Goal: Find specific page/section: Find specific page/section

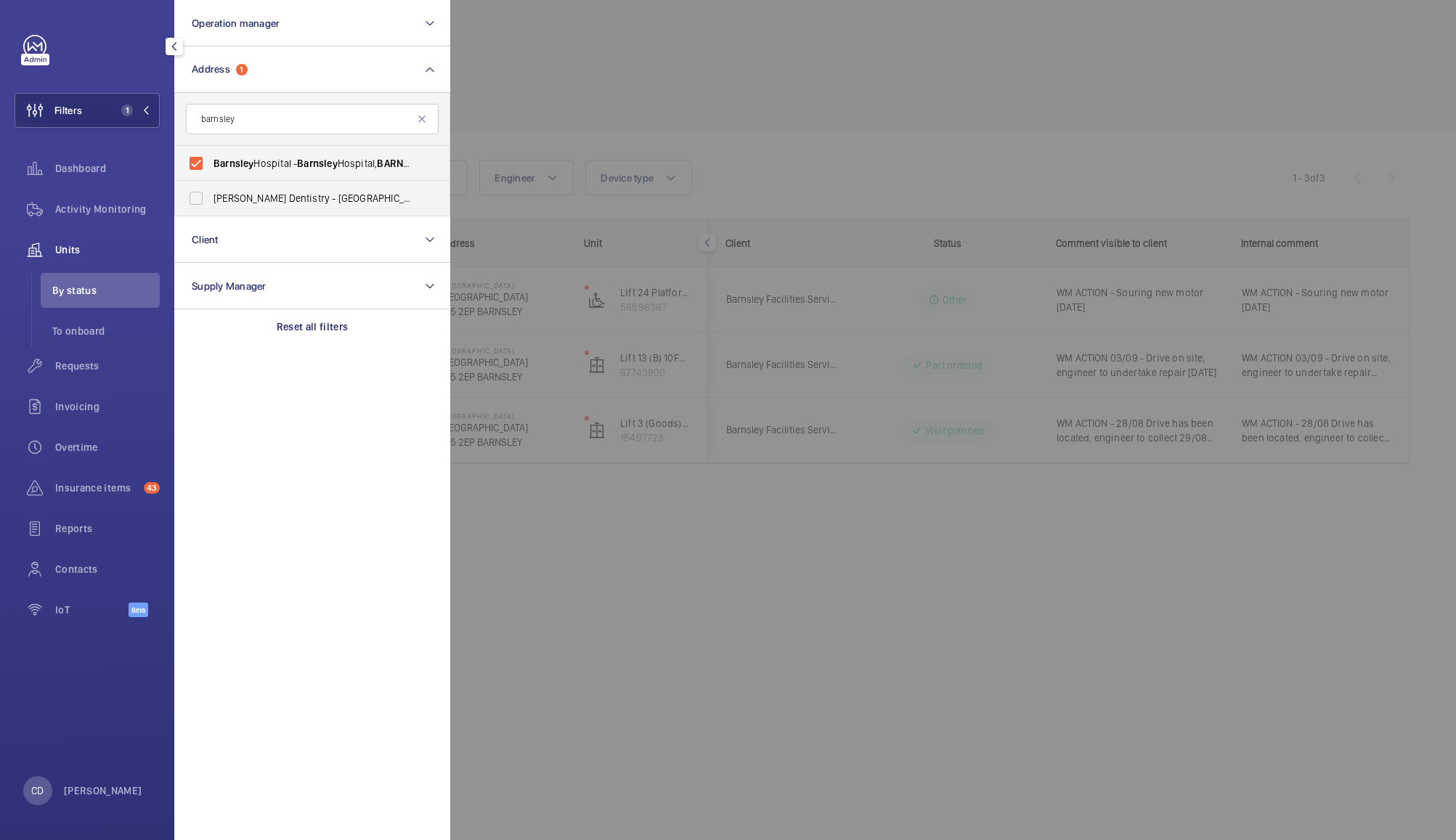
click at [597, 97] on div at bounding box center [1178, 420] width 1456 height 840
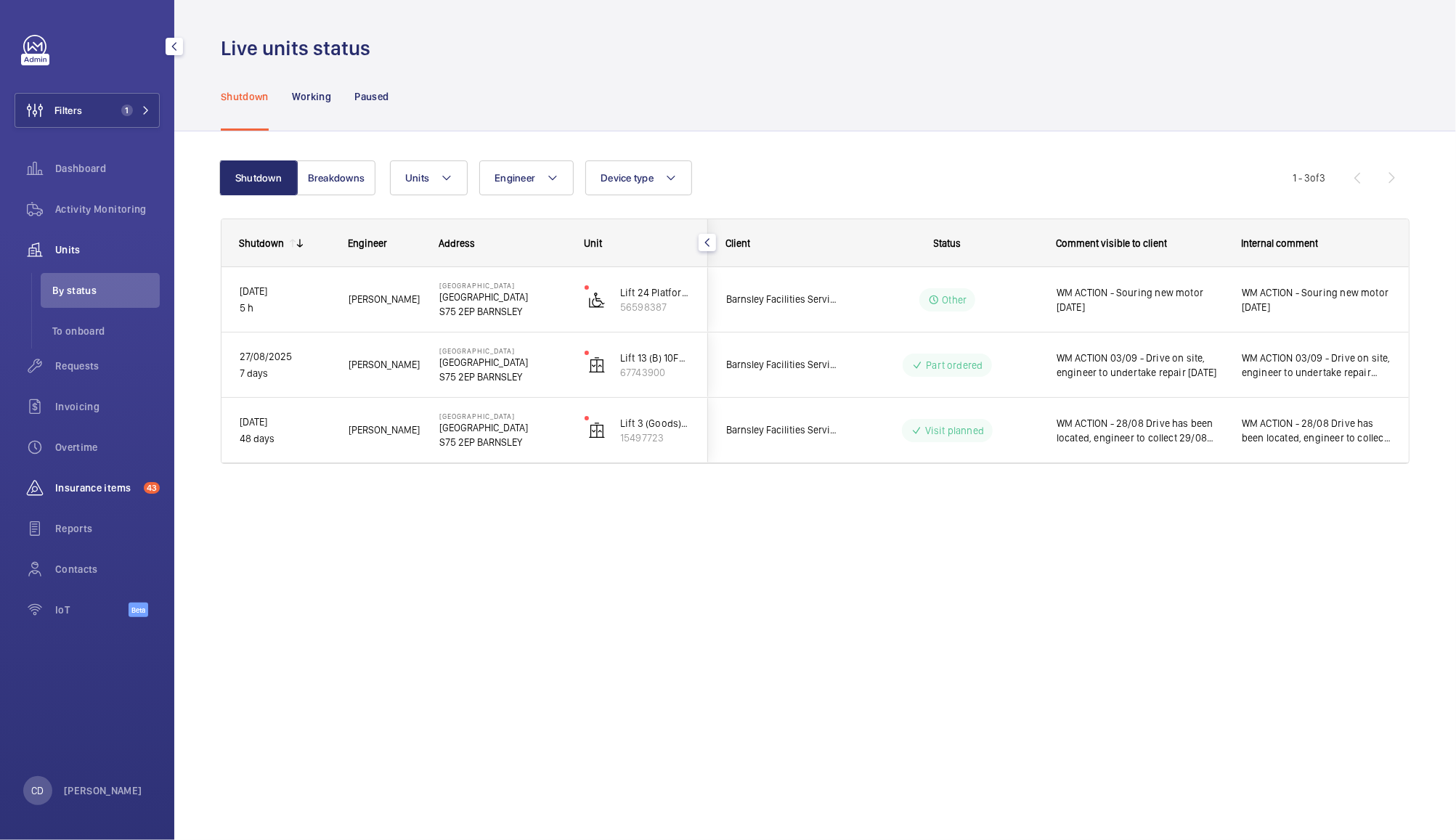
click at [82, 490] on span "Insurance items" at bounding box center [96, 488] width 83 height 15
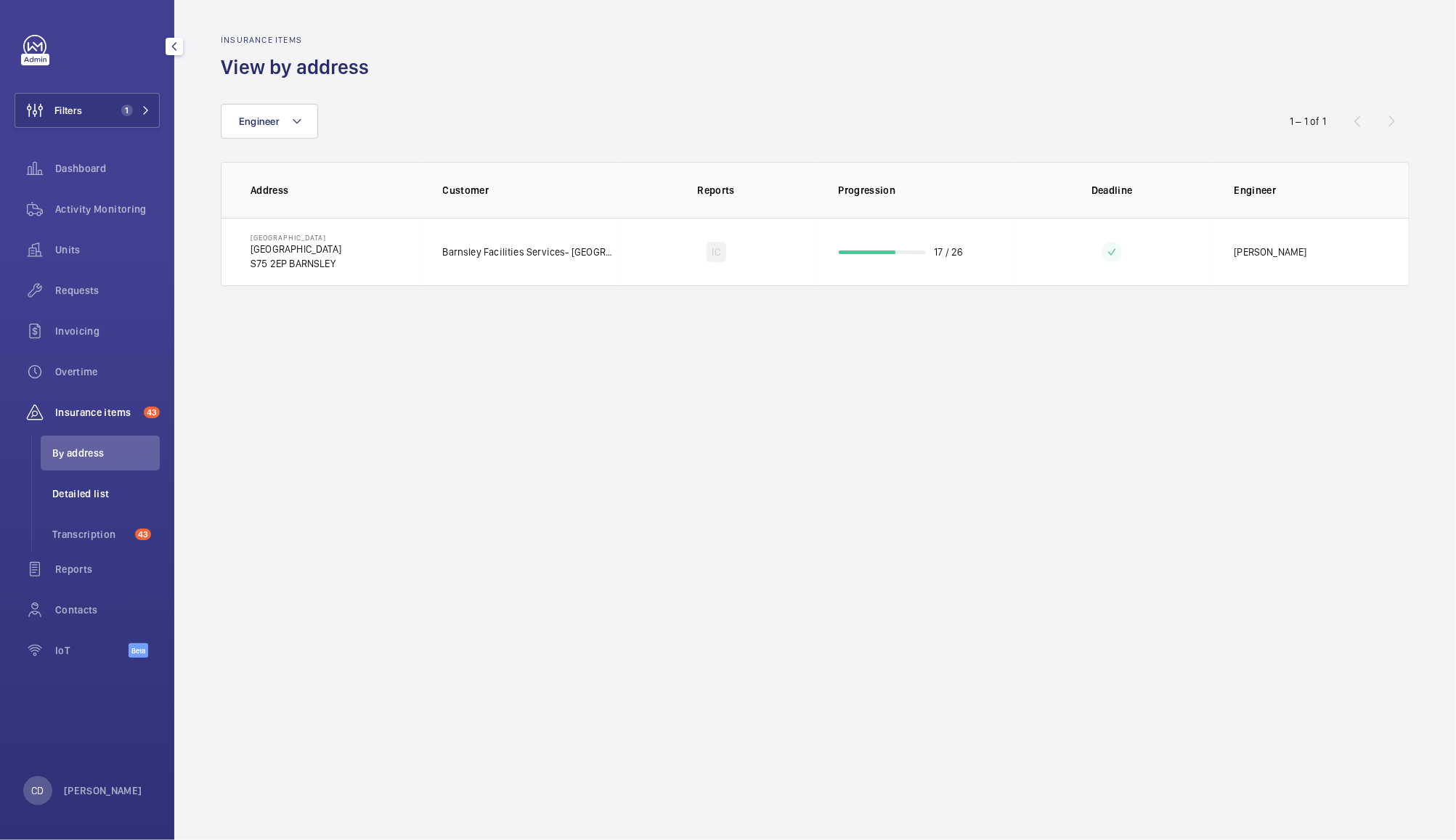
click at [95, 491] on span "Detailed list" at bounding box center [106, 494] width 108 height 15
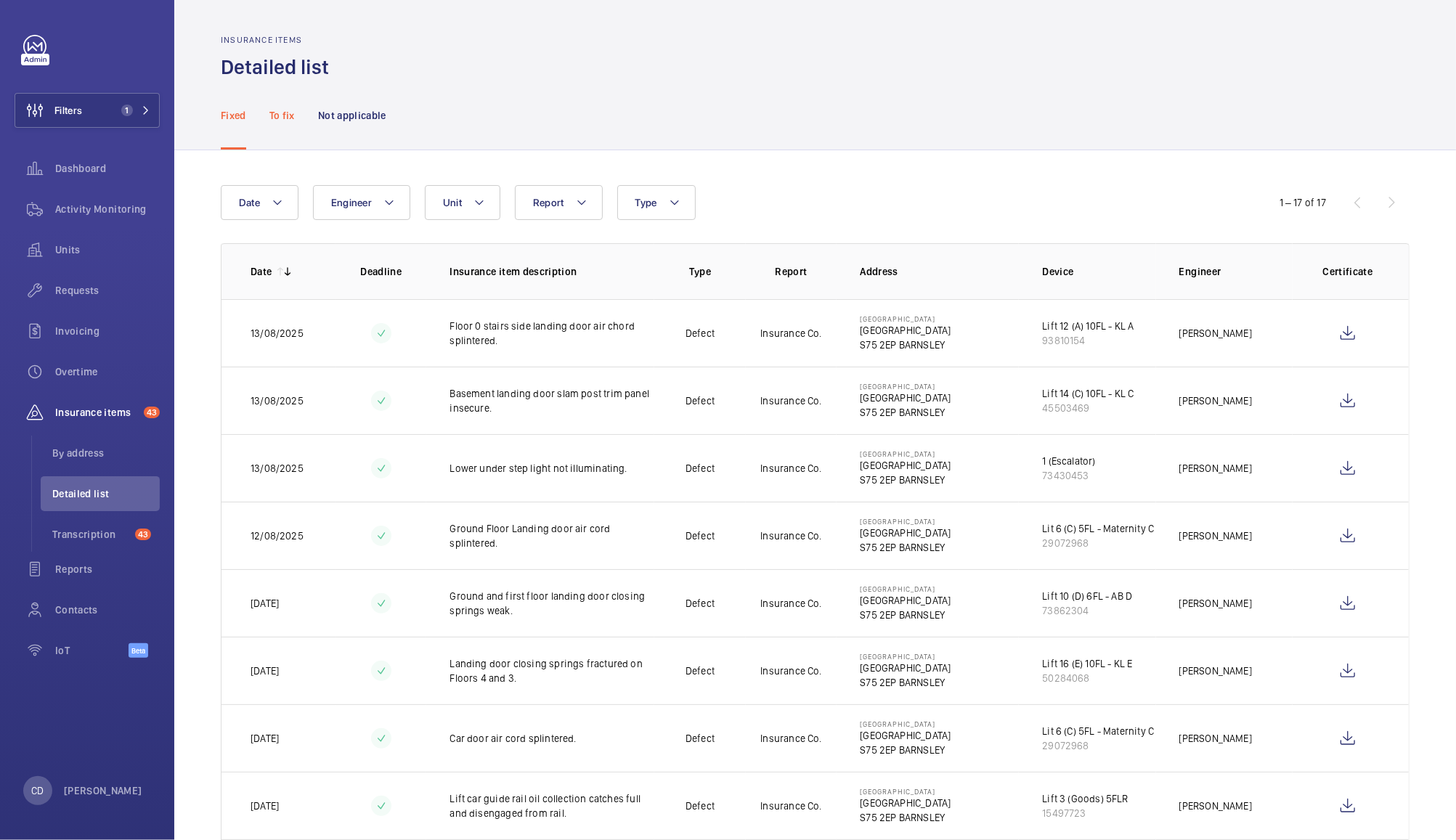
click at [288, 119] on p "To fix" at bounding box center [281, 115] width 26 height 15
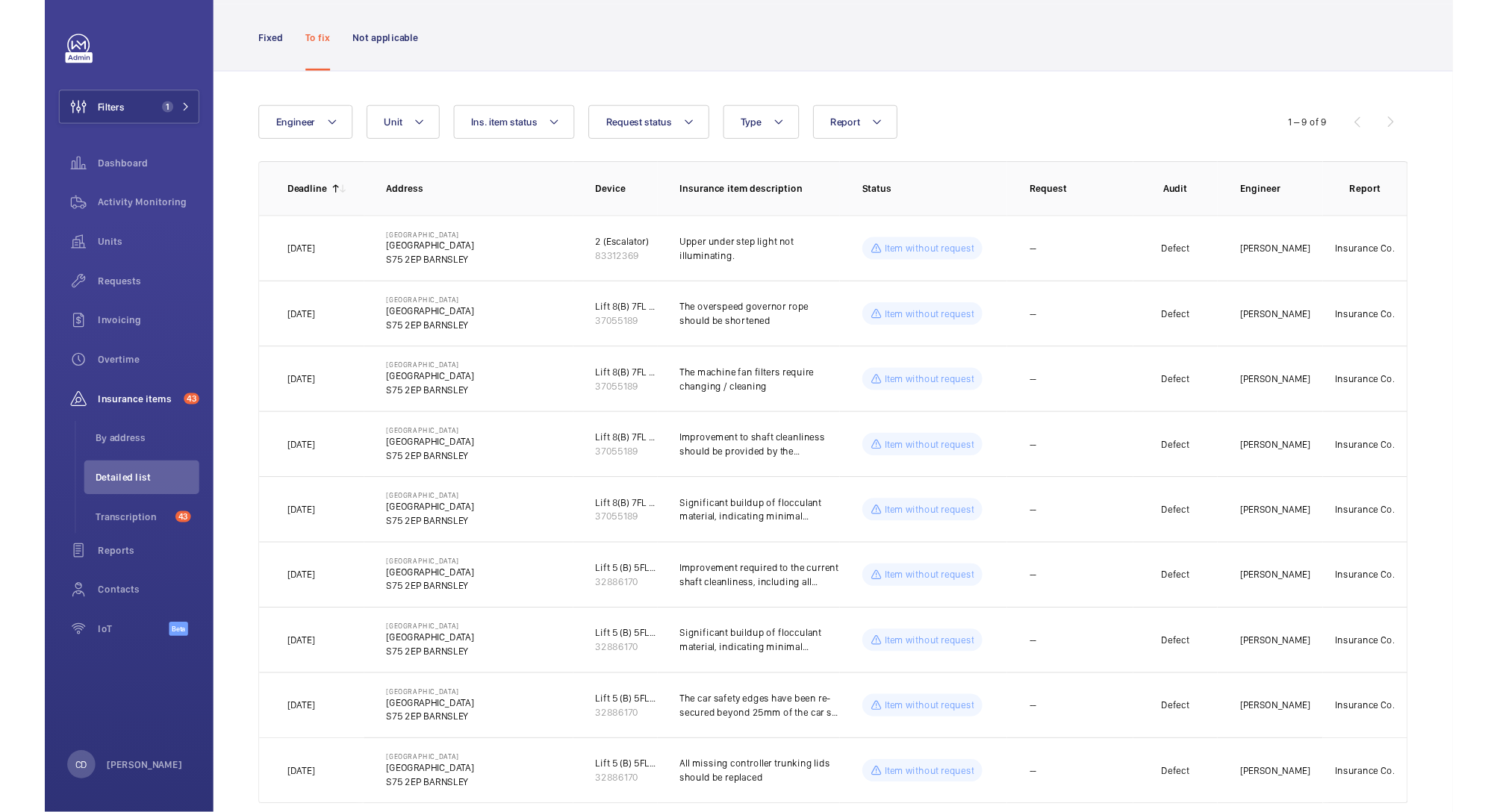
scroll to position [107, 0]
